Goal: Contribute content

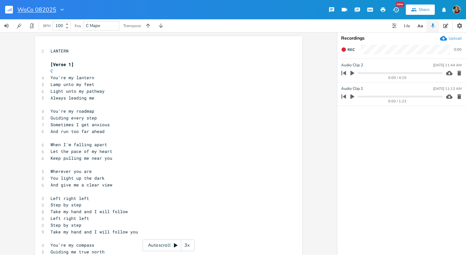
scroll to position [200, 0]
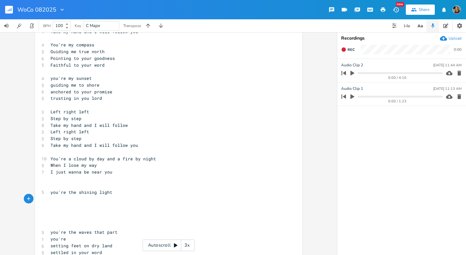
click at [11, 12] on rect "button" at bounding box center [9, 10] width 8 height 8
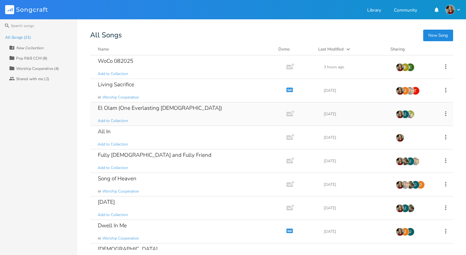
click at [401, 115] on div "J" at bounding box center [405, 114] width 8 height 8
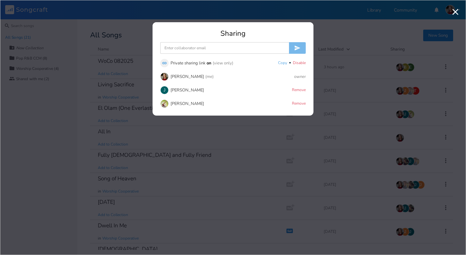
click at [184, 105] on div "[PERSON_NAME]" at bounding box center [186, 104] width 33 height 4
click at [164, 105] on img at bounding box center [164, 103] width 8 height 8
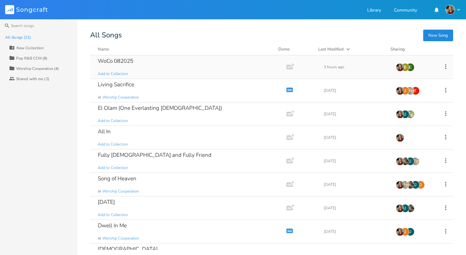
click at [125, 62] on div "WoCo 082025" at bounding box center [115, 60] width 35 height 5
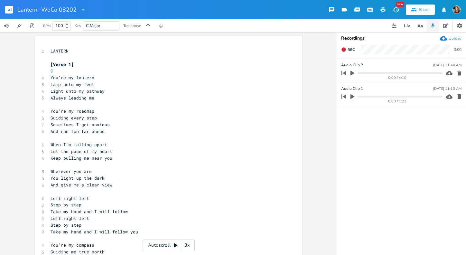
type input "Lantern - WoCo 082025"
click at [161, 124] on pre "Sometimes I get anxious" at bounding box center [165, 124] width 232 height 7
click at [447, 25] on icon "button" at bounding box center [445, 25] width 5 height 5
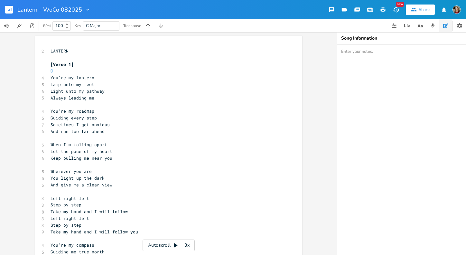
click at [366, 53] on textarea at bounding box center [401, 150] width 129 height 210
click at [427, 151] on textarea "WoCo Writes [DATE] [PERSON_NAME] [PERSON_NAME] [PERSON_NAME]" at bounding box center [401, 150] width 129 height 210
type textarea "WoCo Writes [DATE] [PERSON_NAME] [PERSON_NAME] [PERSON_NAME]"
click at [434, 27] on icon "button" at bounding box center [433, 26] width 6 height 6
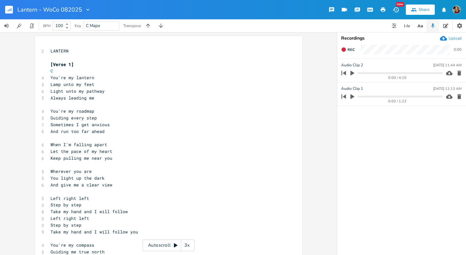
click at [352, 72] on icon "button" at bounding box center [352, 73] width 4 height 5
click at [363, 73] on progress at bounding box center [399, 73] width 85 height 2
click at [354, 74] on icon "button" at bounding box center [352, 73] width 4 height 4
click at [115, 139] on pre "​" at bounding box center [165, 137] width 232 height 7
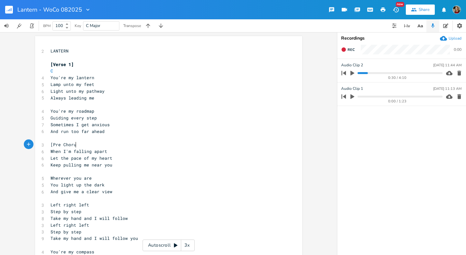
scroll to position [0, 22]
type textarea "[Pre Chorus]"
click at [80, 198] on pre "​" at bounding box center [165, 198] width 232 height 7
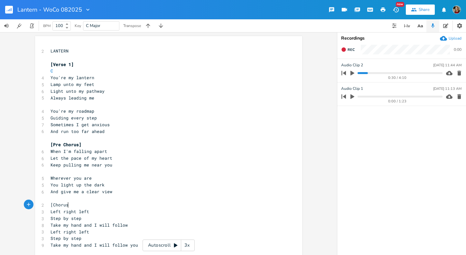
type textarea "[Chorus]"
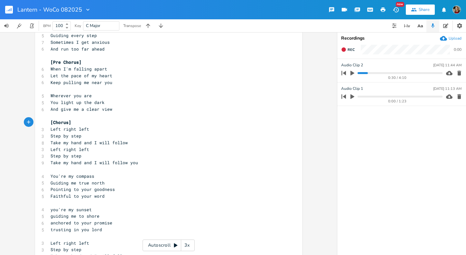
scroll to position [90, 0]
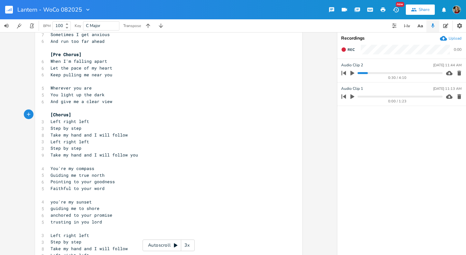
click at [71, 162] on pre "​" at bounding box center [165, 161] width 232 height 7
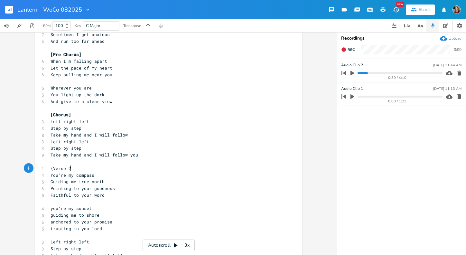
scroll to position [0, 15]
type textarea "{Verse 2]"
type textarea "["
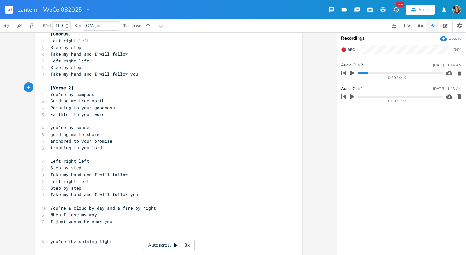
scroll to position [173, 0]
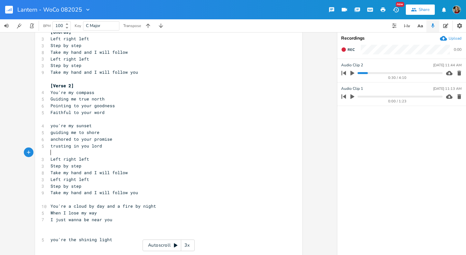
click at [54, 152] on pre "​" at bounding box center [165, 152] width 232 height 7
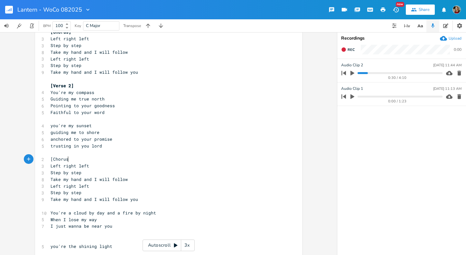
scroll to position [0, 14]
type textarea "[Chorus]"
click at [62, 209] on pre "You're a cloud by day and a fire by night" at bounding box center [165, 212] width 232 height 7
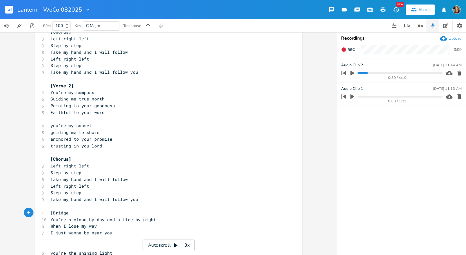
type textarea "[Bridge]"
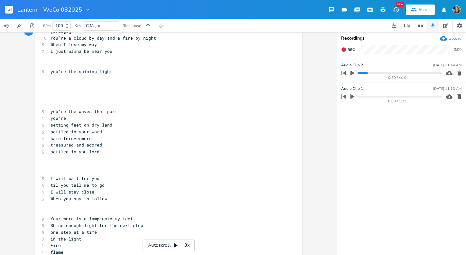
scroll to position [354, 0]
click at [90, 65] on pre "​" at bounding box center [165, 64] width 232 height 7
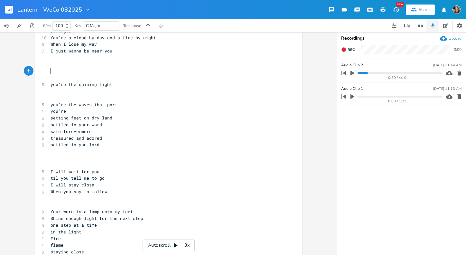
click at [75, 73] on pre "​" at bounding box center [165, 71] width 232 height 7
type textarea "="
type textarea "----- BRAINSTORM SEC"
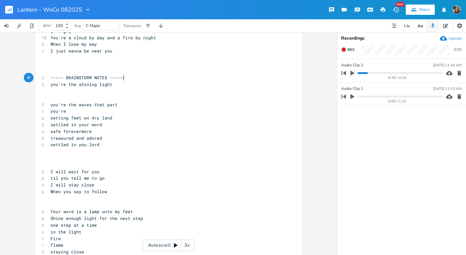
type textarea "NOTES -------"
click at [58, 135] on span "treasured and adored" at bounding box center [75, 138] width 51 height 6
click at [55, 77] on span "----- BRAINSTORM NOTES ------" at bounding box center [87, 78] width 75 height 6
type textarea "-"
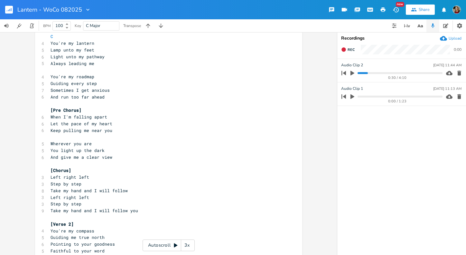
scroll to position [0, 0]
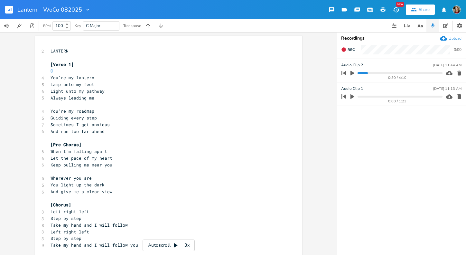
click at [153, 97] on pre "Always leading me" at bounding box center [165, 98] width 232 height 7
